Goal: Task Accomplishment & Management: Manage account settings

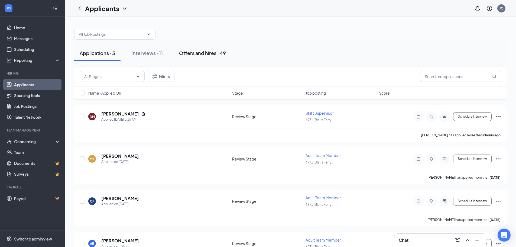
drag, startPoint x: 141, startPoint y: 52, endPoint x: 183, endPoint y: 61, distance: 43.4
click at [141, 52] on div "Interviews · 11" at bounding box center [146, 53] width 31 height 7
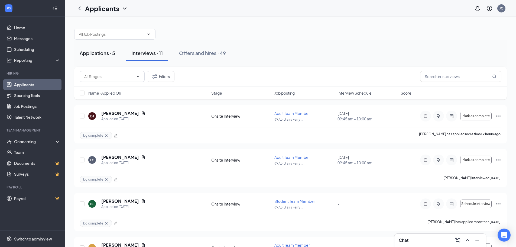
click at [103, 52] on div "Applications · 5" at bounding box center [97, 53] width 35 height 7
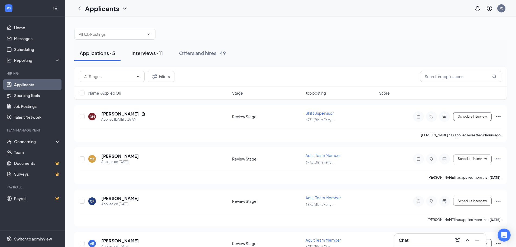
click at [156, 53] on div "Interviews · 11" at bounding box center [146, 53] width 31 height 7
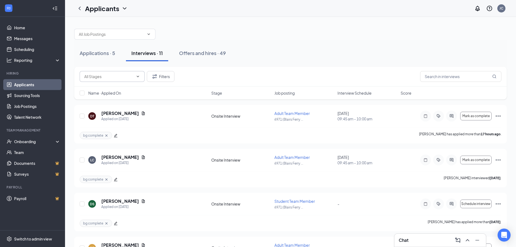
click at [116, 77] on input "text" at bounding box center [108, 76] width 49 height 6
click at [411, 65] on div "Applications · 5 Interviews · 11 Offers and hires · 49" at bounding box center [290, 53] width 432 height 27
click at [436, 77] on input "text" at bounding box center [460, 76] width 81 height 11
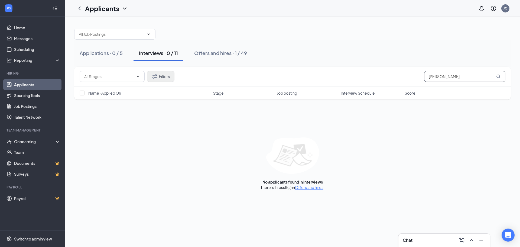
type input "[PERSON_NAME]"
click at [156, 77] on icon "Filter" at bounding box center [154, 76] width 6 height 6
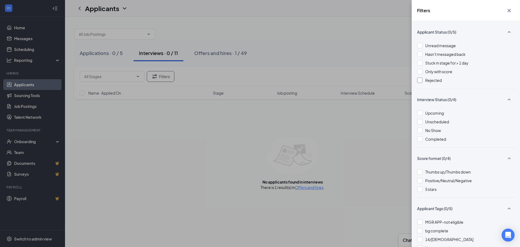
click at [417, 81] on div at bounding box center [419, 79] width 5 height 5
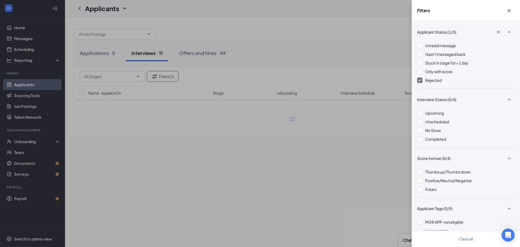
click at [357, 144] on div "Filters Applicant Status (1/5) Unread message Hasn't messaged back Stuck in sta…" at bounding box center [260, 123] width 520 height 247
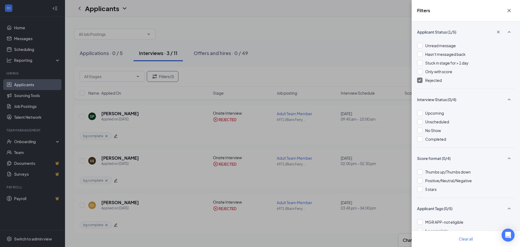
click at [295, 142] on div "Filters Applicant Status (1/5) Unread message Hasn't messaged back Stuck in sta…" at bounding box center [260, 123] width 520 height 247
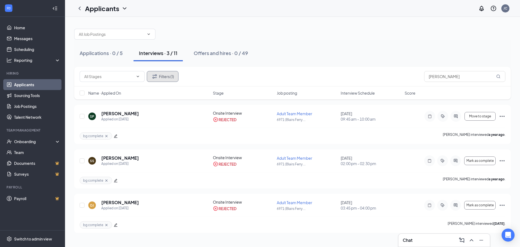
click at [172, 77] on button "Filters (1)" at bounding box center [163, 76] width 32 height 11
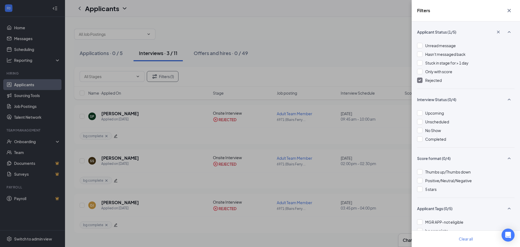
click at [438, 81] on span "Rejected" at bounding box center [433, 80] width 17 height 5
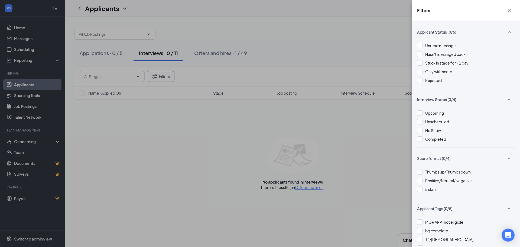
click at [510, 11] on icon "Cross" at bounding box center [508, 10] width 6 height 6
